Goal: Obtain resource: Obtain resource

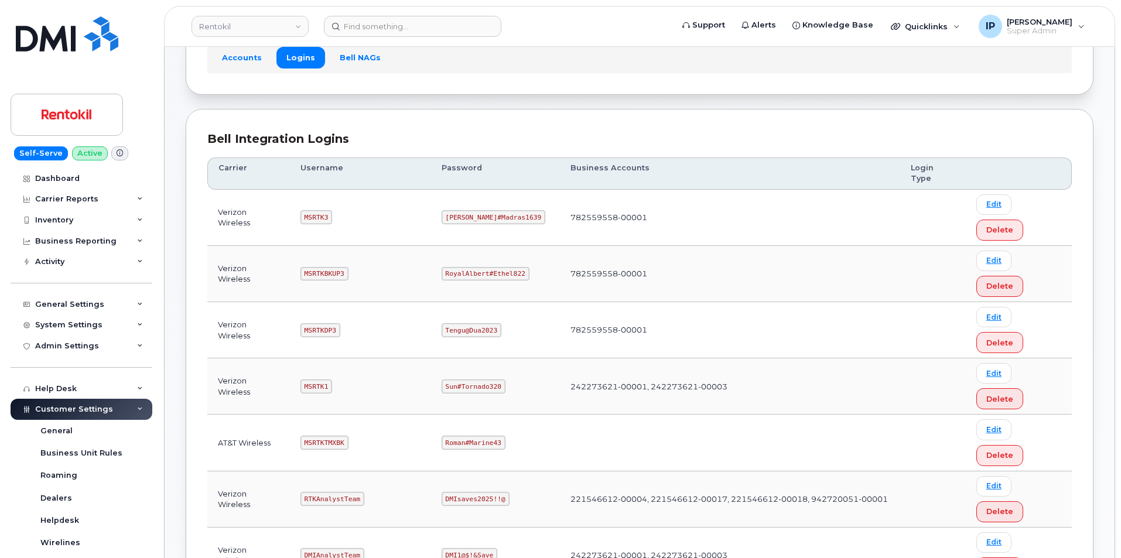
scroll to position [117, 0]
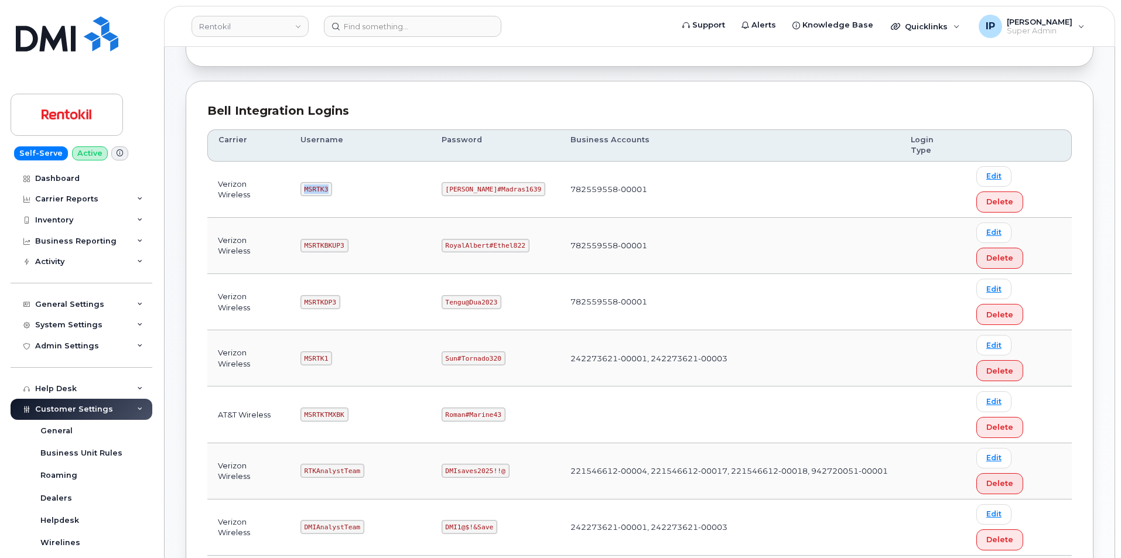
drag, startPoint x: 329, startPoint y: 166, endPoint x: 305, endPoint y: 162, distance: 23.7
click at [305, 182] on code "MSRTK3" at bounding box center [317, 189] width 32 height 14
copy code "MSRTK3"
drag, startPoint x: 514, startPoint y: 164, endPoint x: 444, endPoint y: 163, distance: 70.3
click at [444, 163] on td "[PERSON_NAME]#Madras1639" at bounding box center [495, 190] width 129 height 56
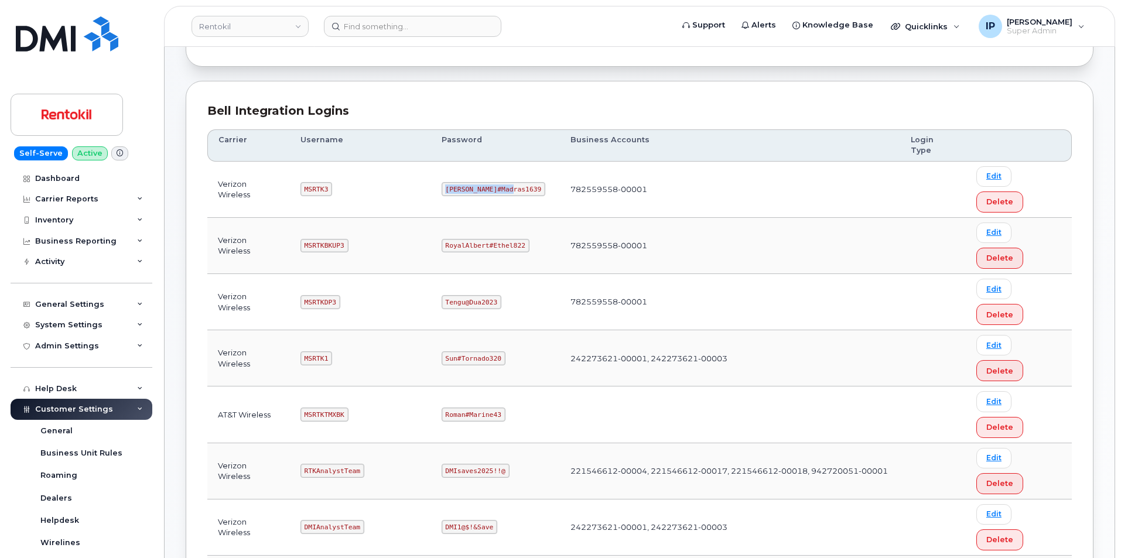
copy code "[PERSON_NAME]#Madras1639"
click at [332, 182] on code "MSRTK3" at bounding box center [317, 189] width 32 height 14
drag, startPoint x: 329, startPoint y: 163, endPoint x: 299, endPoint y: 162, distance: 29.9
click at [299, 162] on td "MSRTK3" at bounding box center [360, 190] width 141 height 56
copy code "MSRTK3"
